Goal: Transaction & Acquisition: Obtain resource

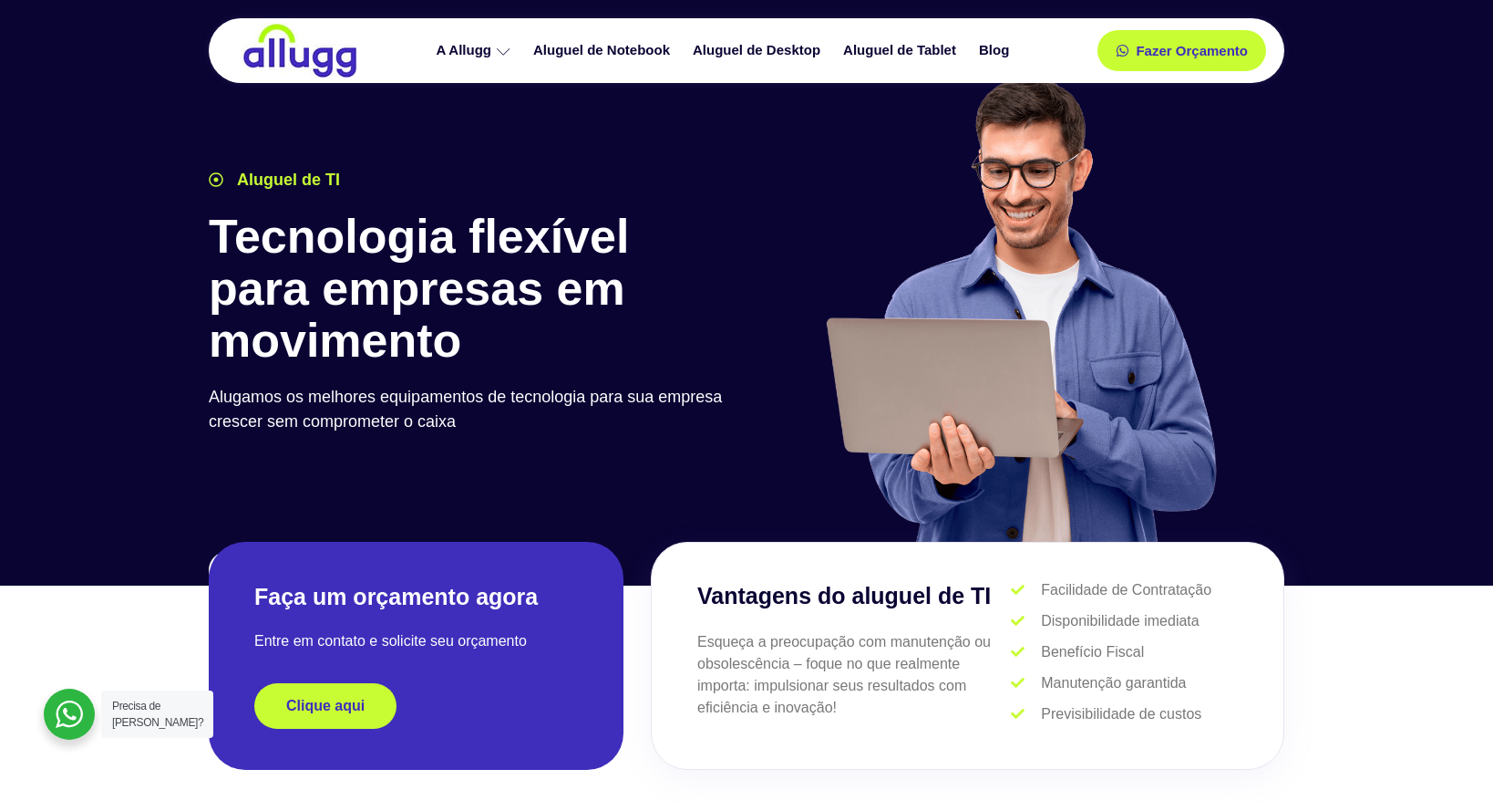
click at [282, 55] on img at bounding box center [300, 51] width 119 height 56
click at [590, 45] on link "Aluguel de Notebook" at bounding box center [604, 51] width 160 height 32
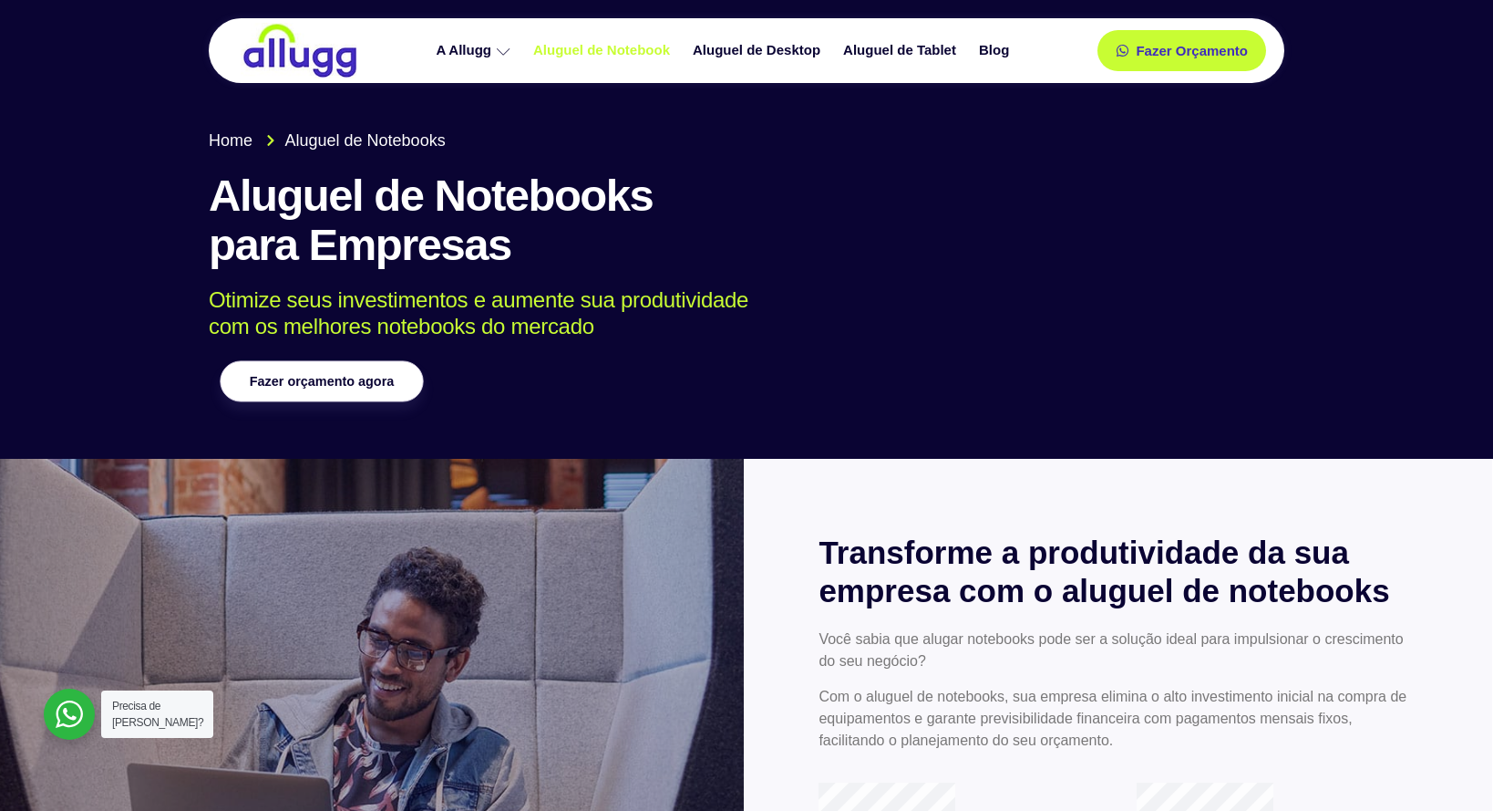
click at [397, 384] on link "Fazer orçamento agora" at bounding box center [321, 381] width 203 height 41
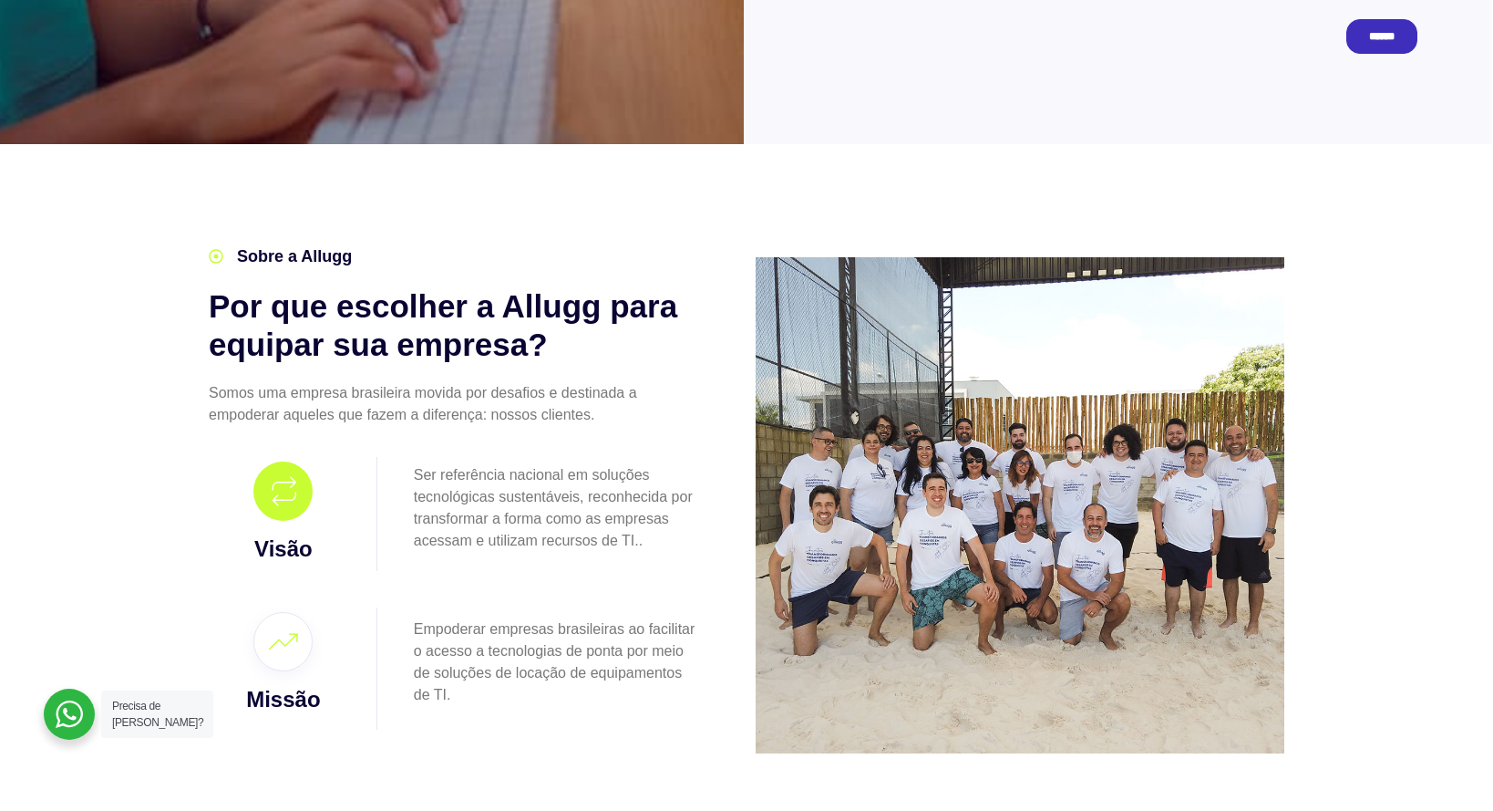
scroll to position [989, 0]
